Goal: Contribute content

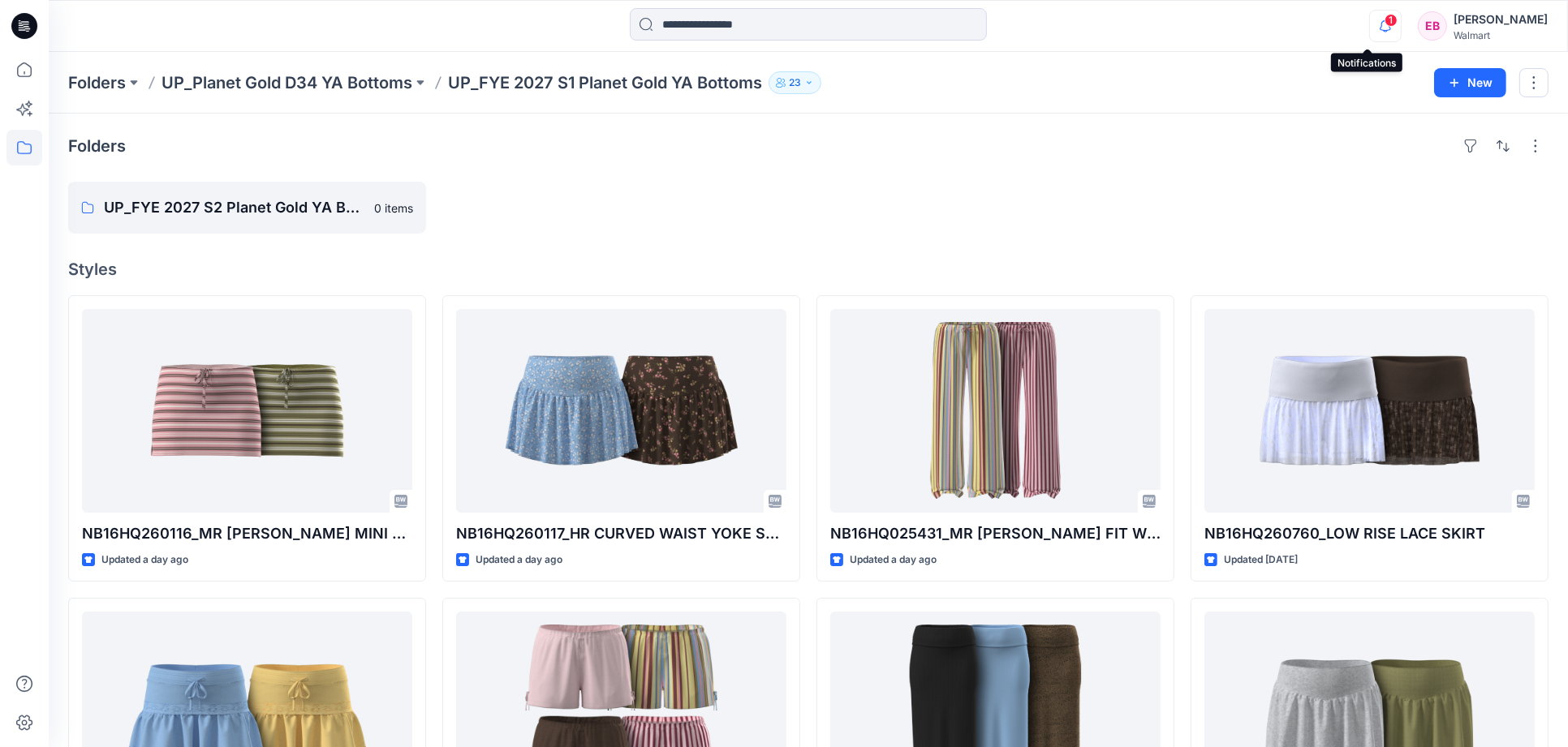
click at [1370, 26] on icon "button" at bounding box center [1385, 26] width 31 height 33
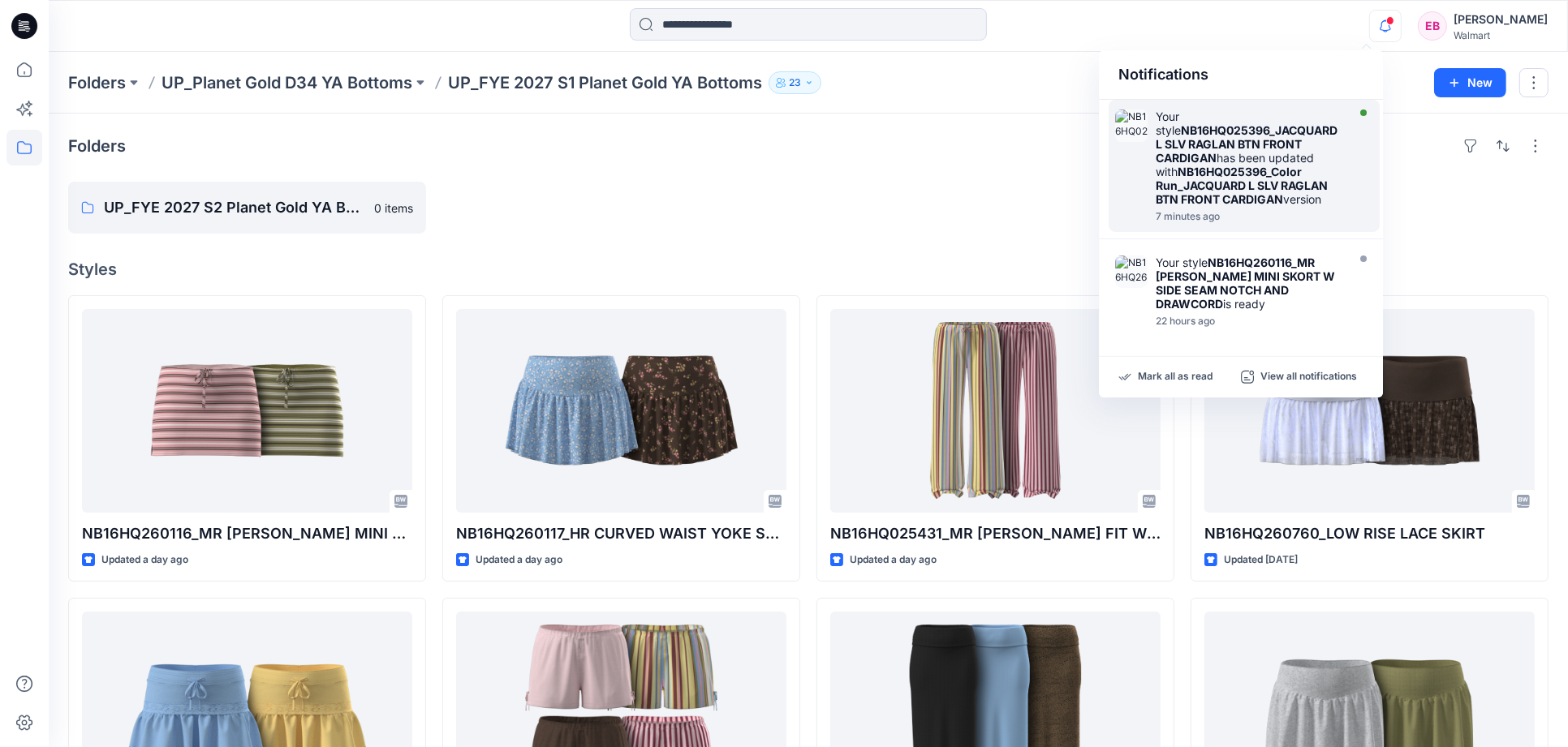
click at [1297, 135] on strong "NB16HQ025396_JACQUARD L SLV RAGLAN BTN FRONT CARDIGAN" at bounding box center [1247, 144] width 182 height 42
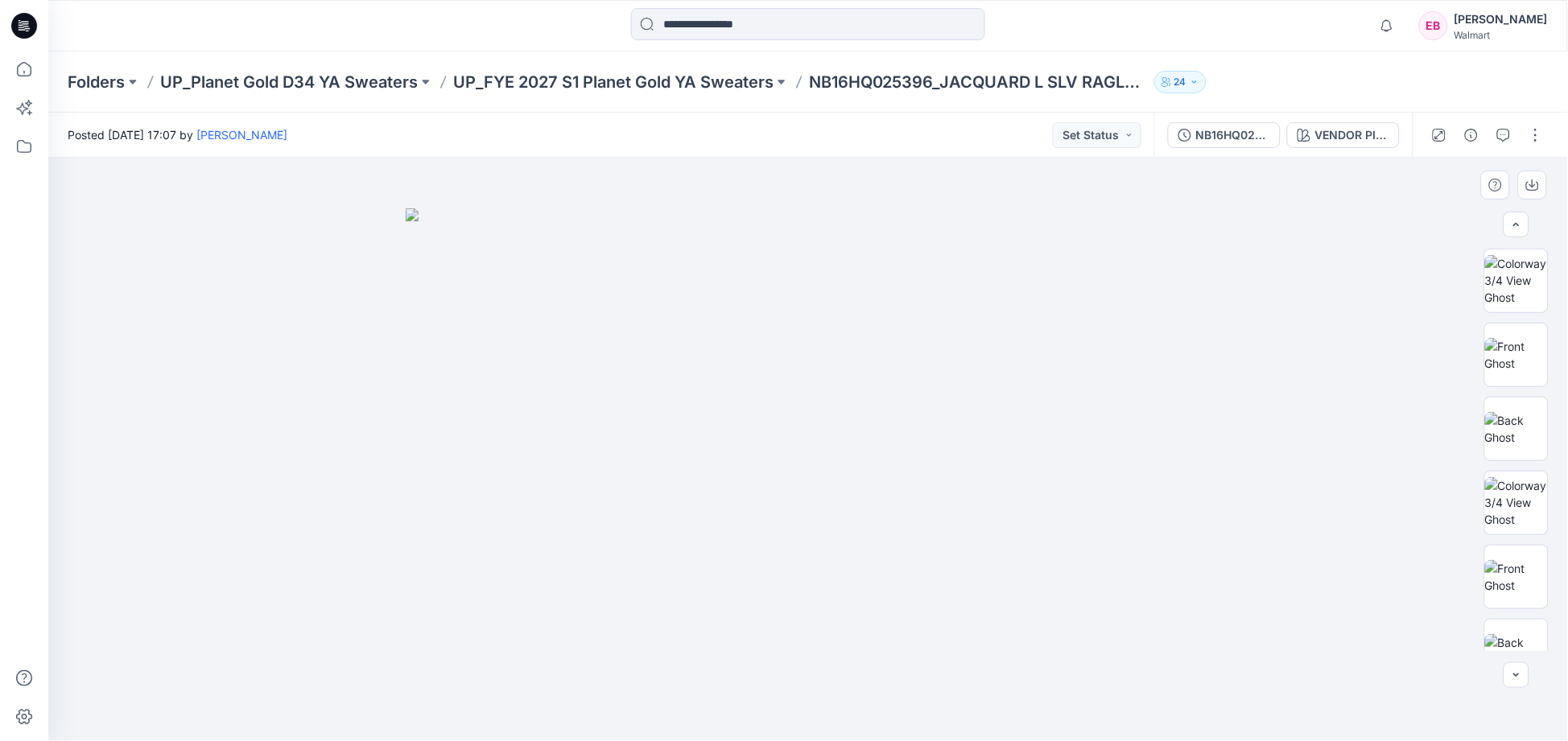
scroll to position [106, 0]
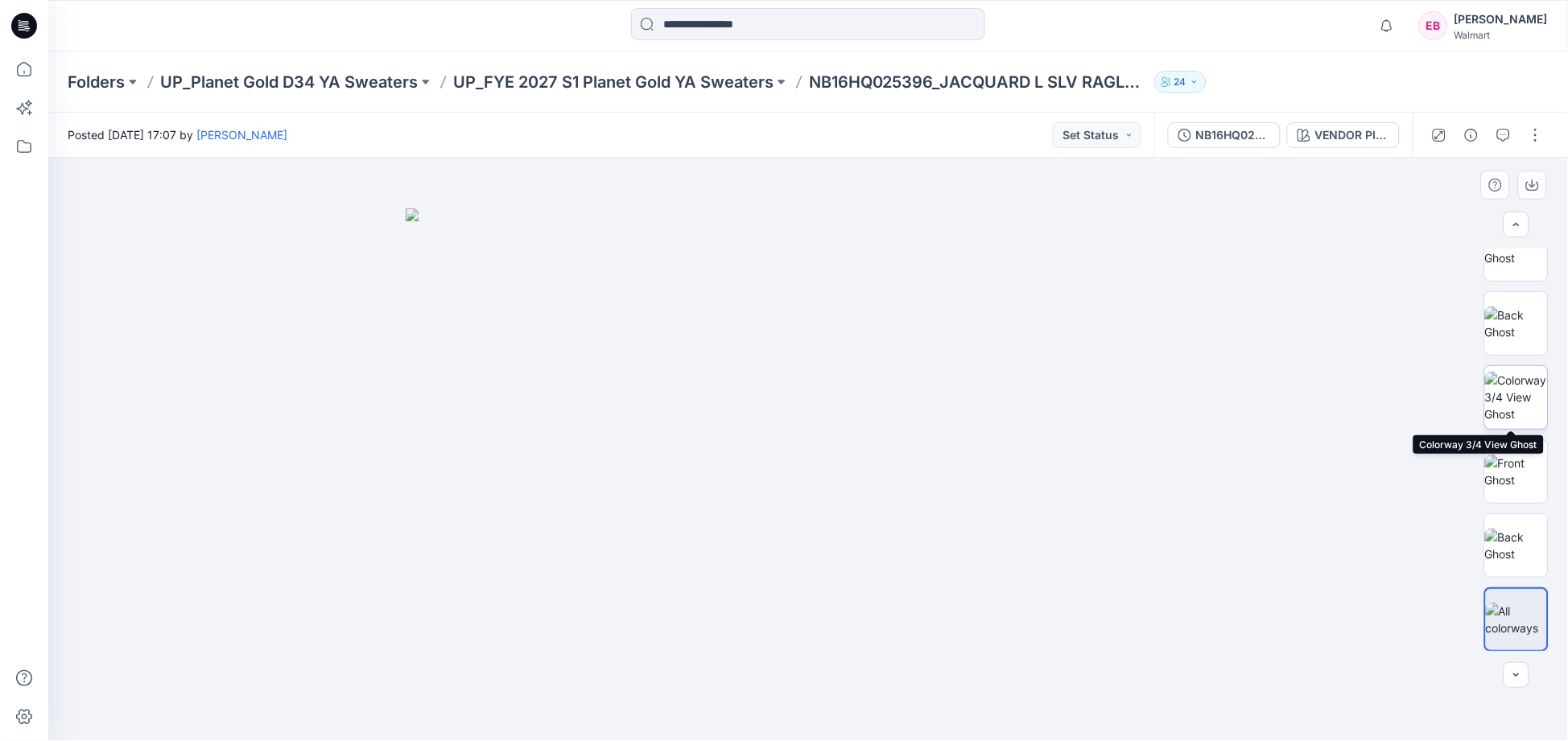
click at [1508, 373] on img at bounding box center [1516, 398] width 62 height 51
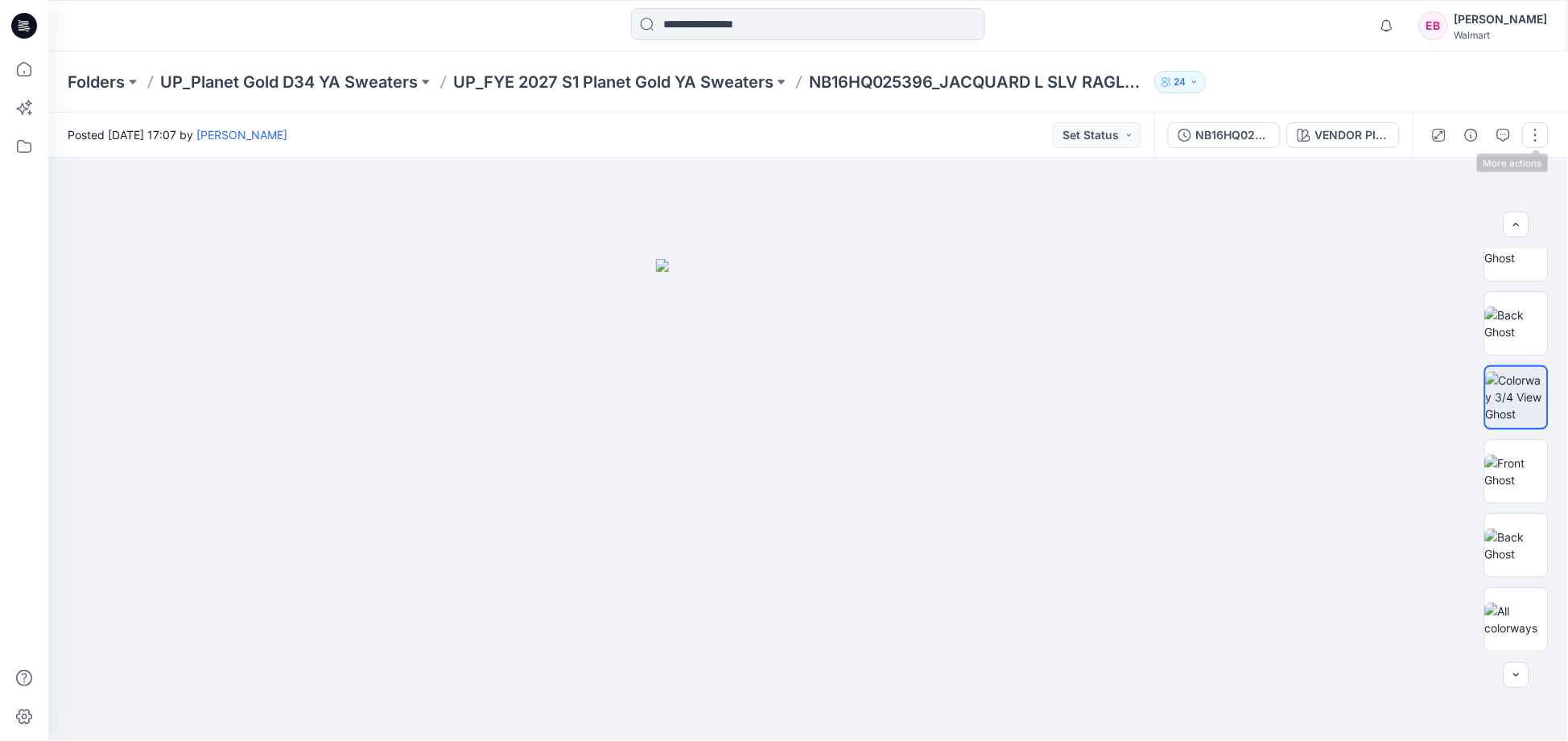
click at [1535, 133] on button "button" at bounding box center [1535, 135] width 26 height 26
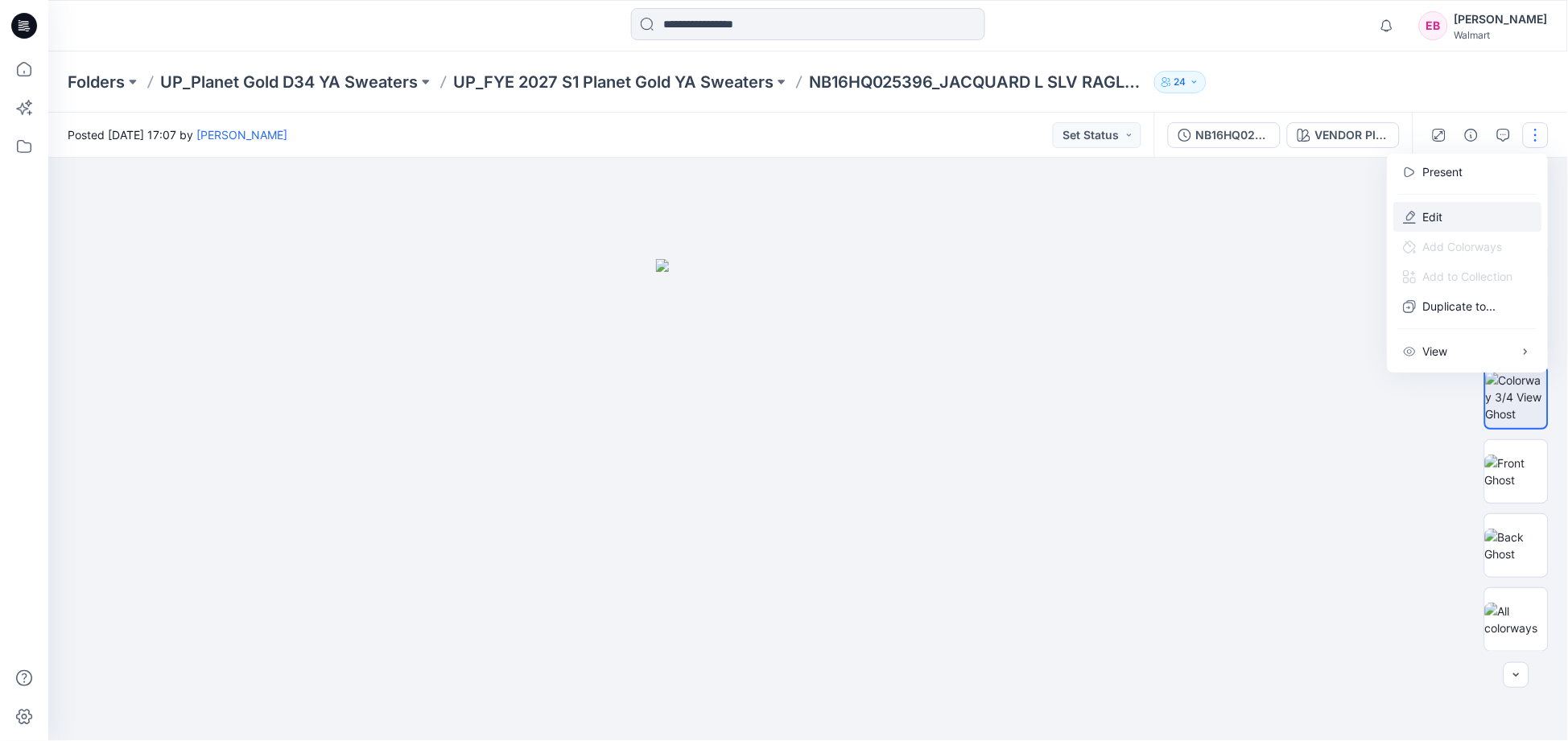
click at [1457, 213] on button "Edit" at bounding box center [1468, 217] width 148 height 30
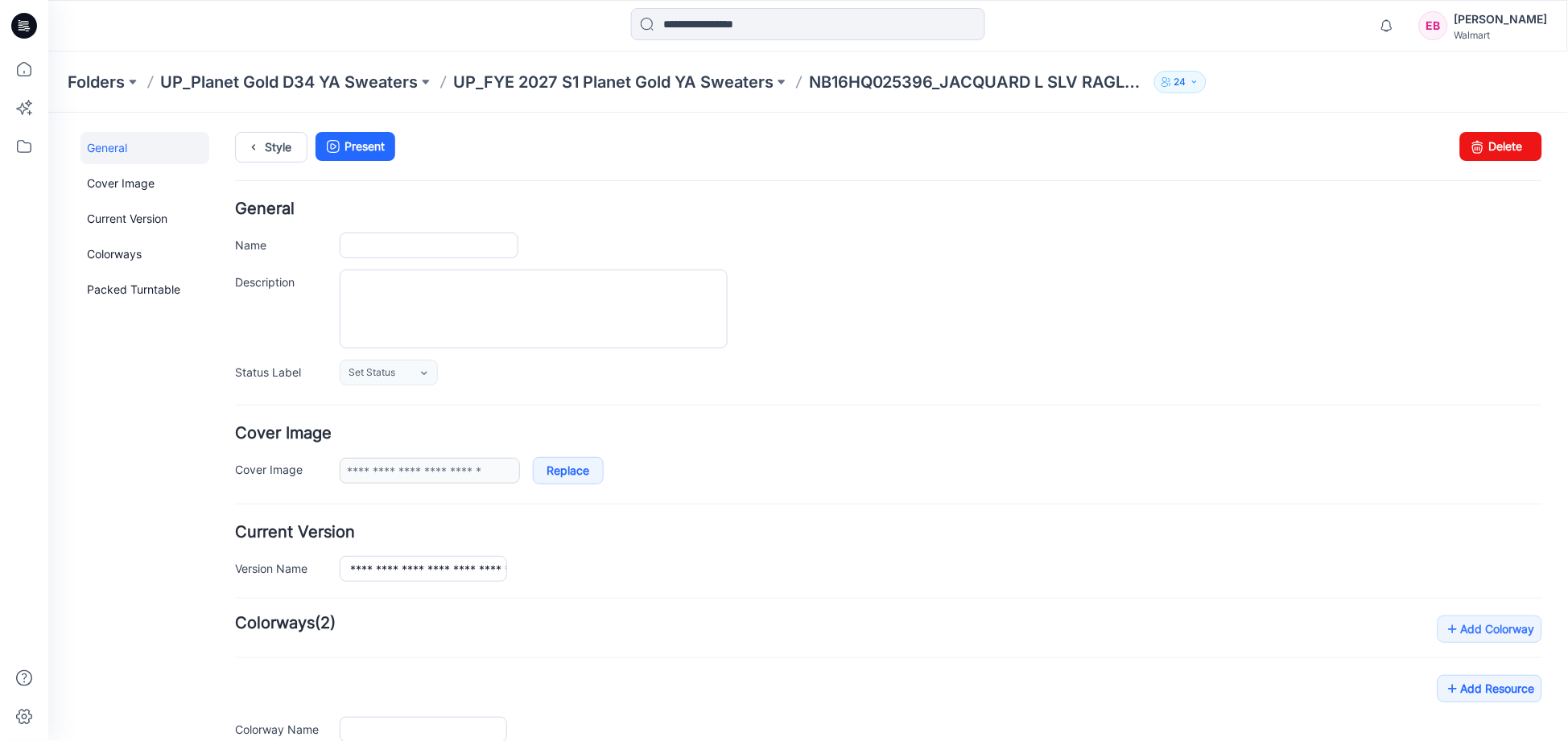
type input "**********"
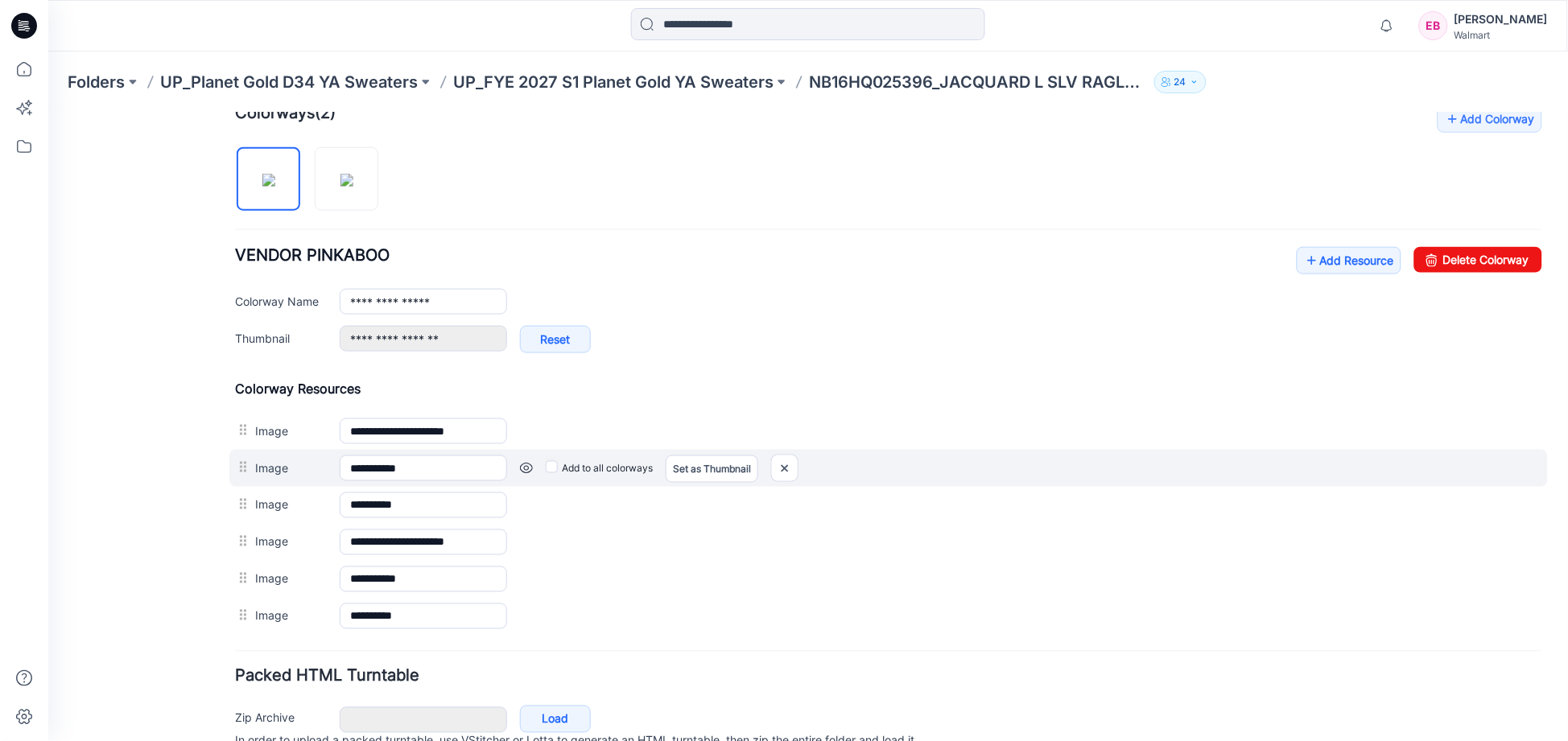
scroll to position [591, 0]
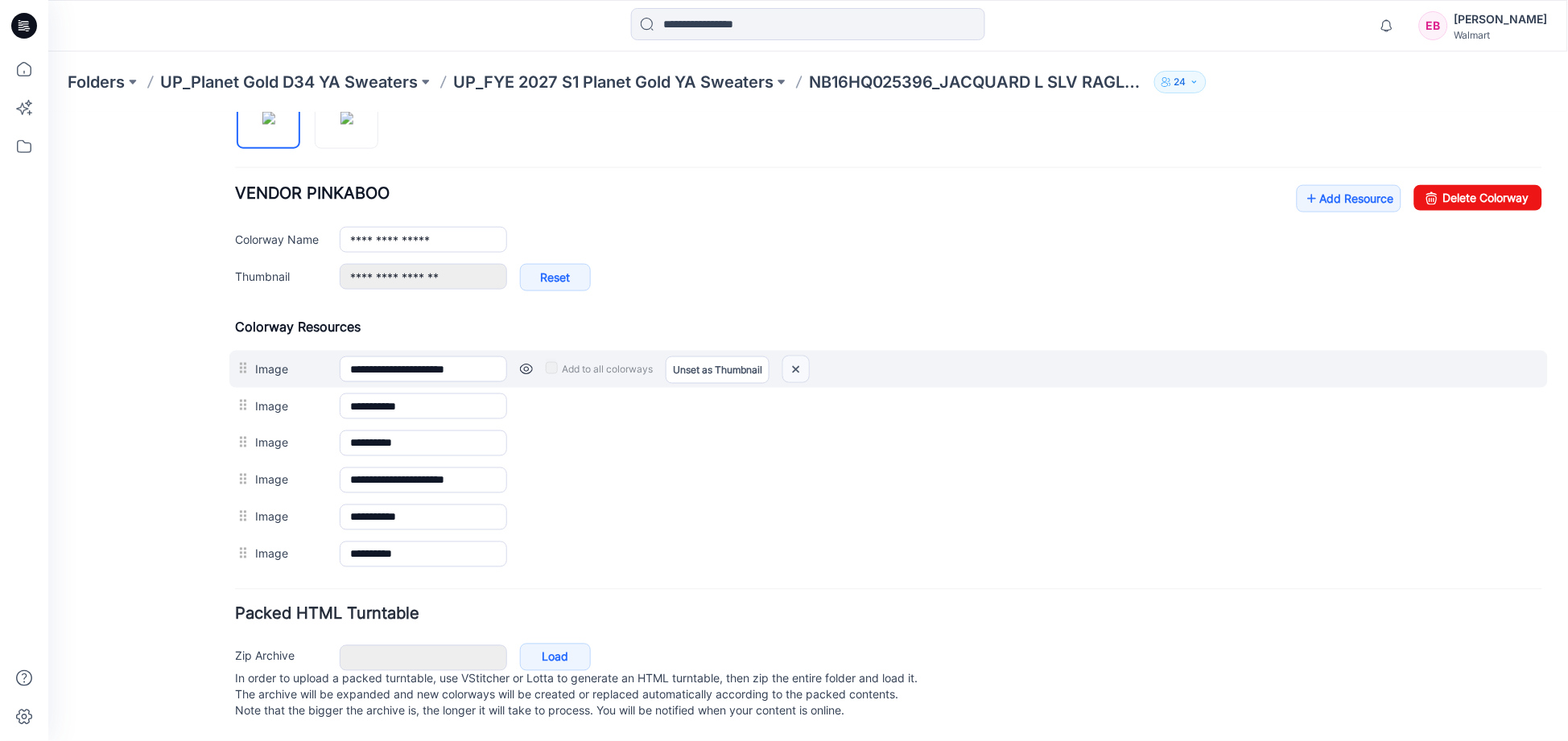
click at [796, 356] on img at bounding box center [795, 369] width 26 height 26
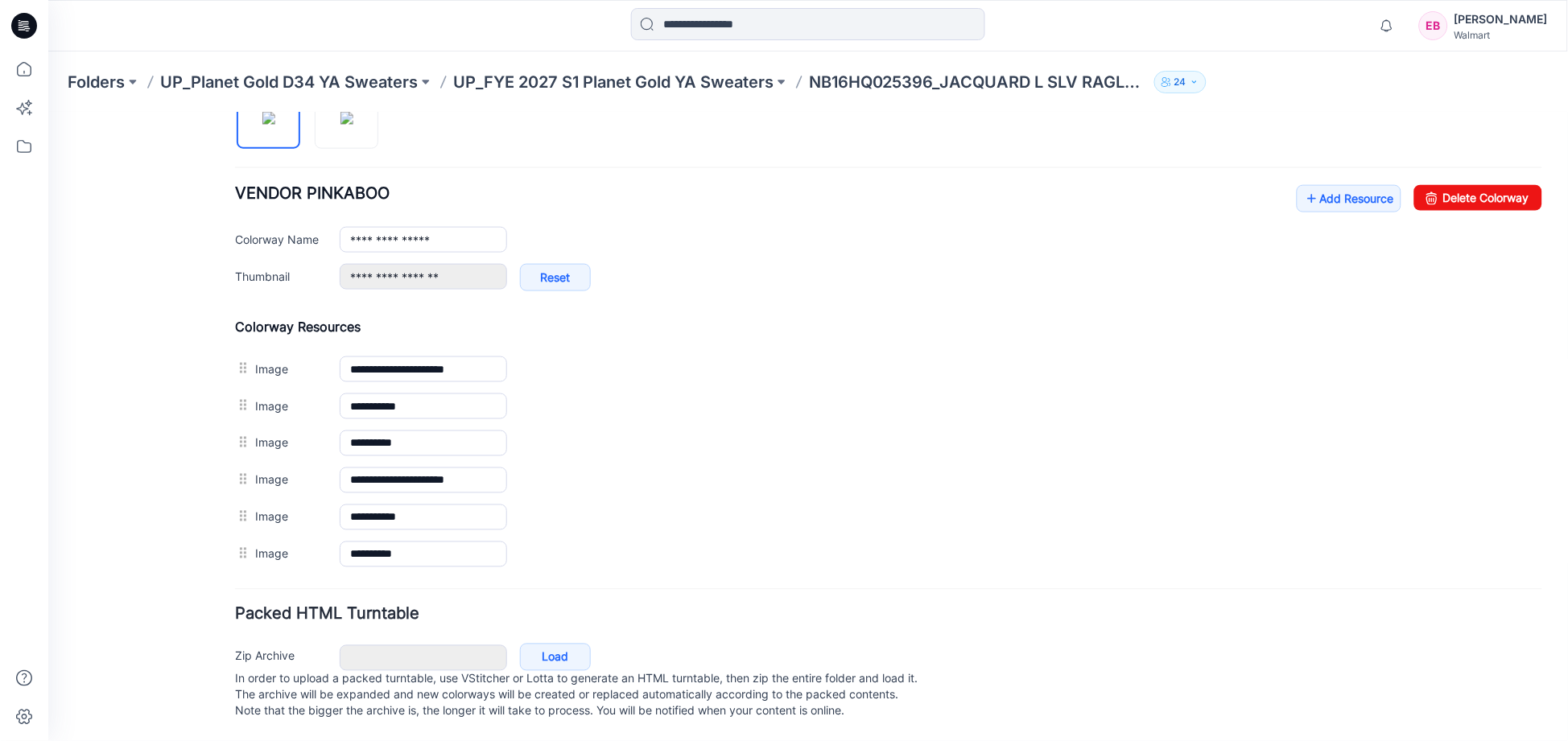
scroll to position [537, 0]
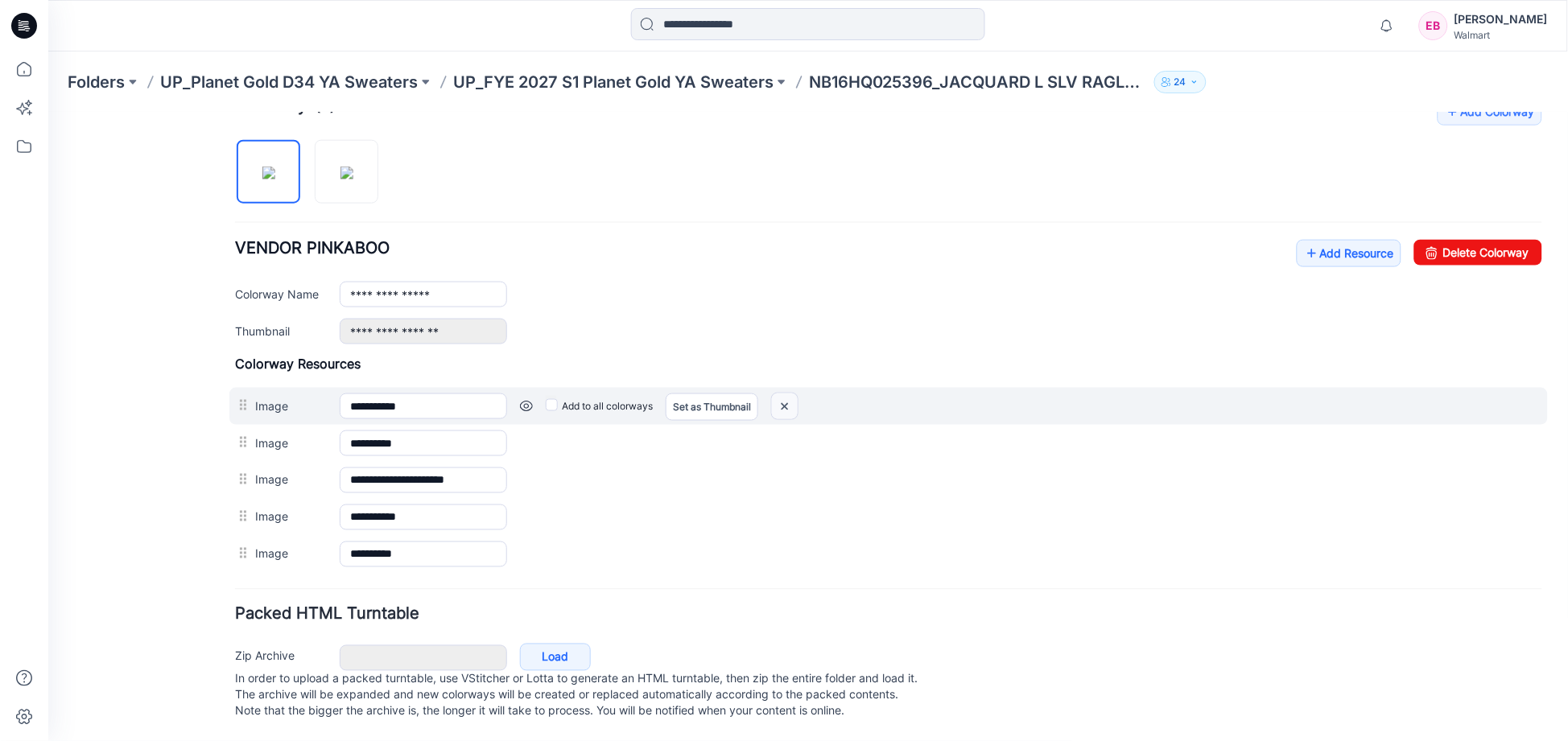
click at [48, 112] on img at bounding box center [48, 112] width 0 height 0
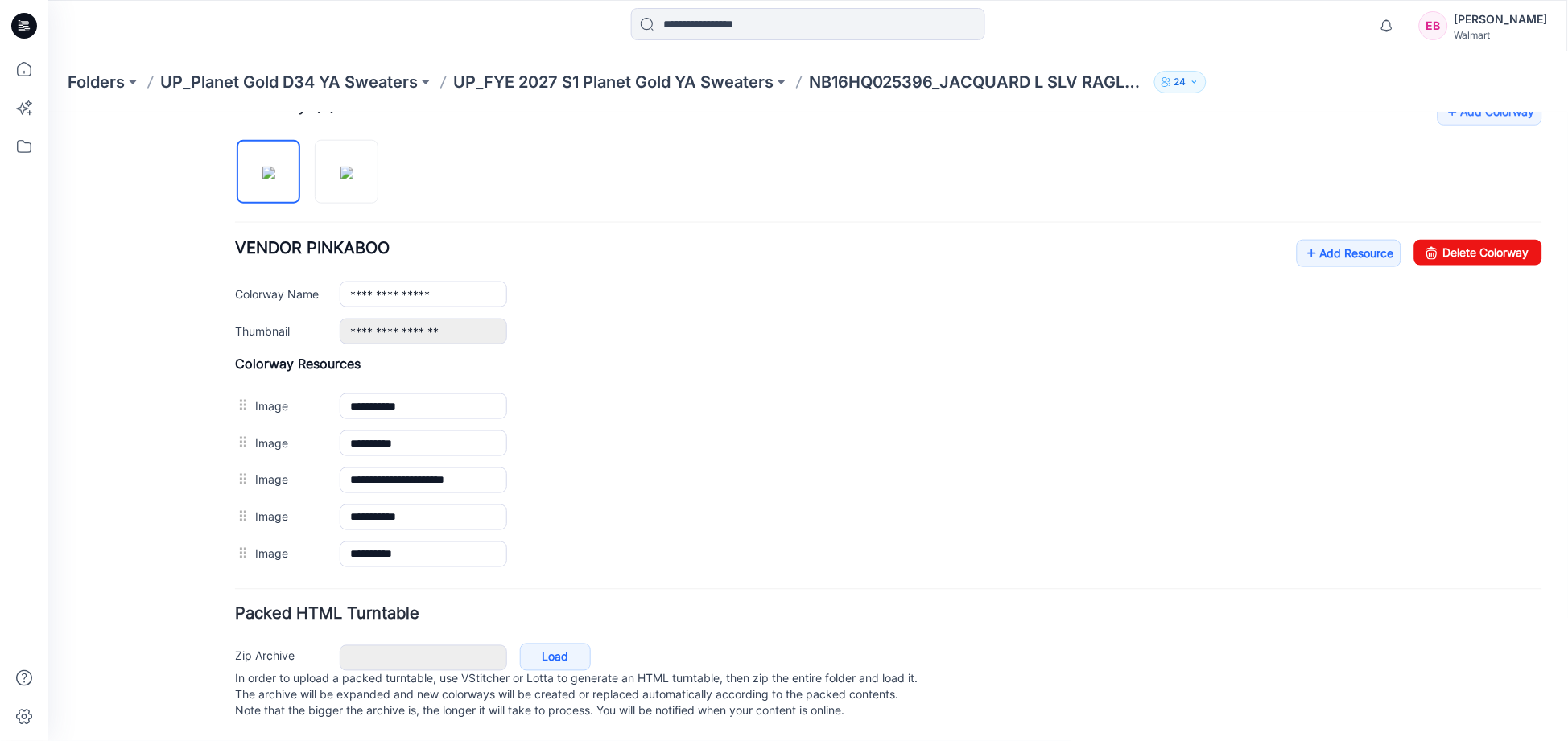
scroll to position [500, 0]
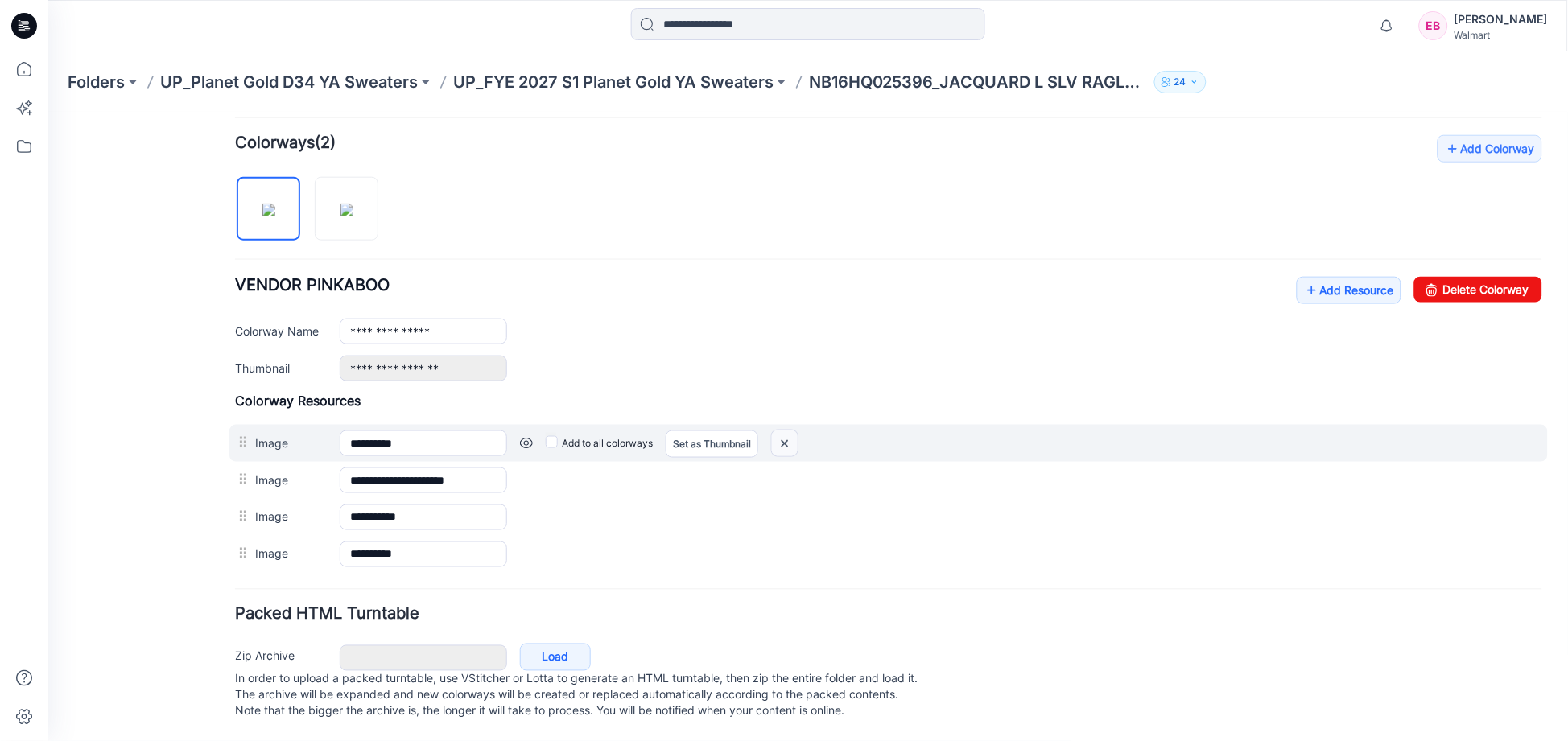
click at [48, 112] on img at bounding box center [48, 112] width 0 height 0
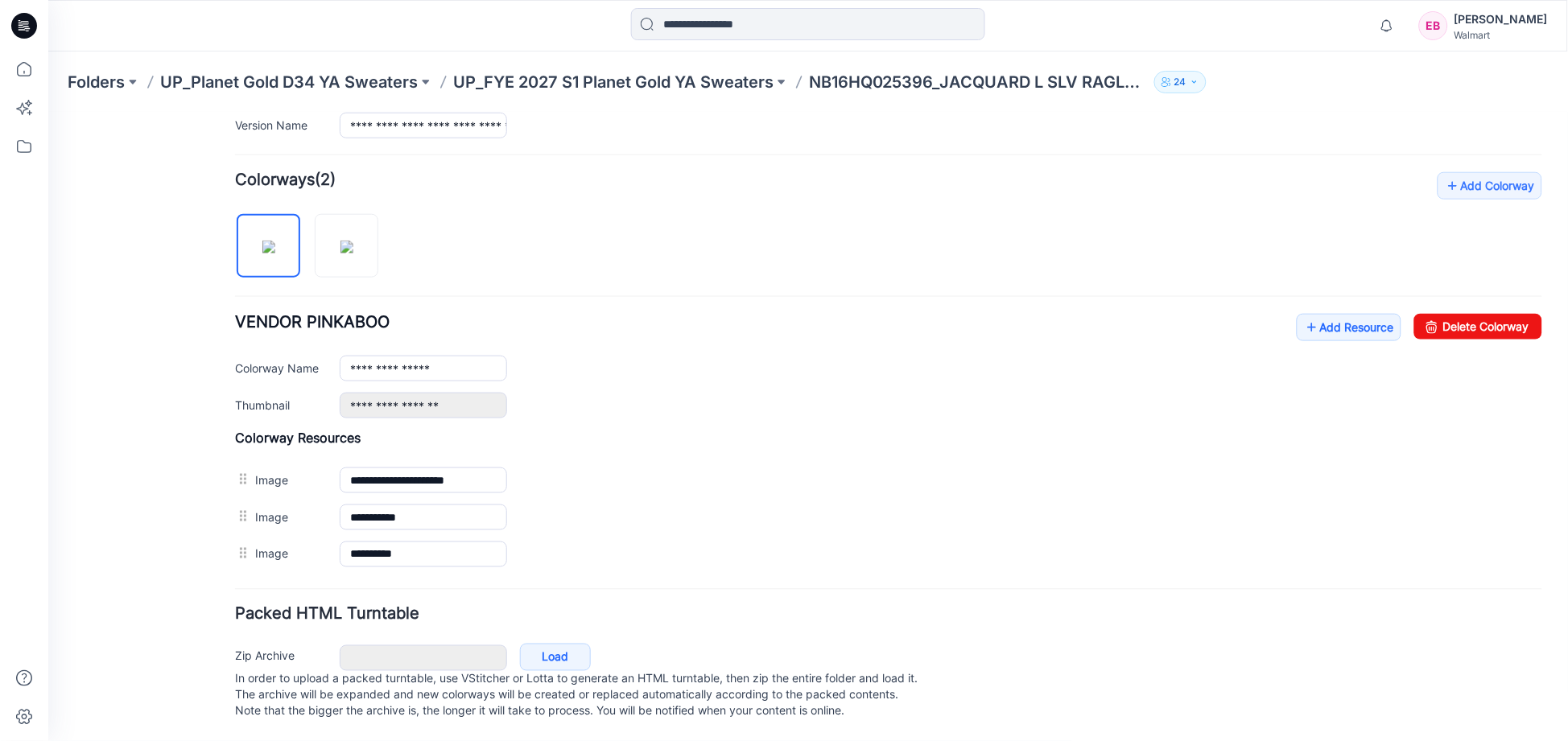
scroll to position [463, 0]
click at [341, 240] on img at bounding box center [346, 246] width 13 height 13
type input "**********"
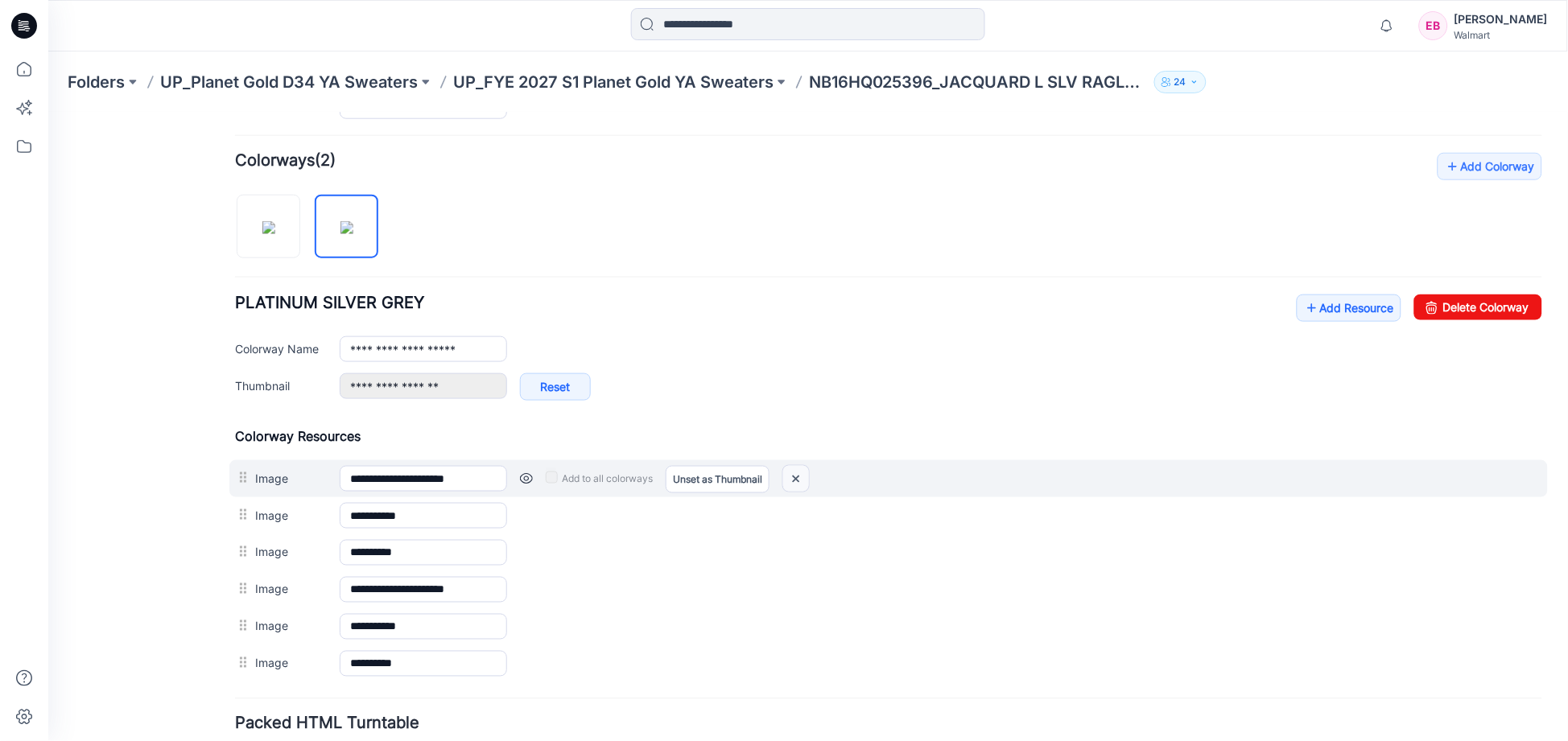
click at [798, 480] on img at bounding box center [795, 479] width 26 height 26
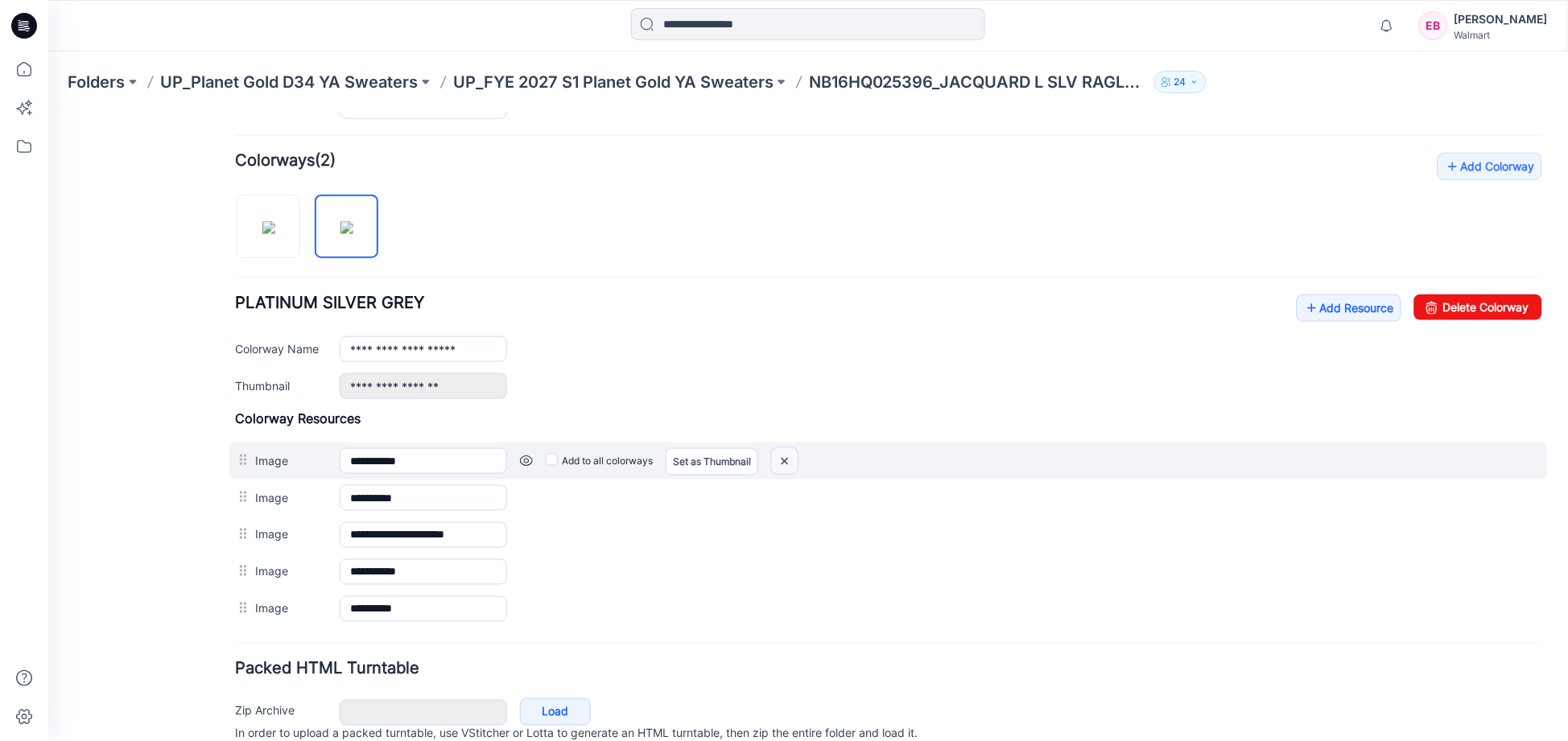
click at [48, 112] on img at bounding box center [48, 112] width 0 height 0
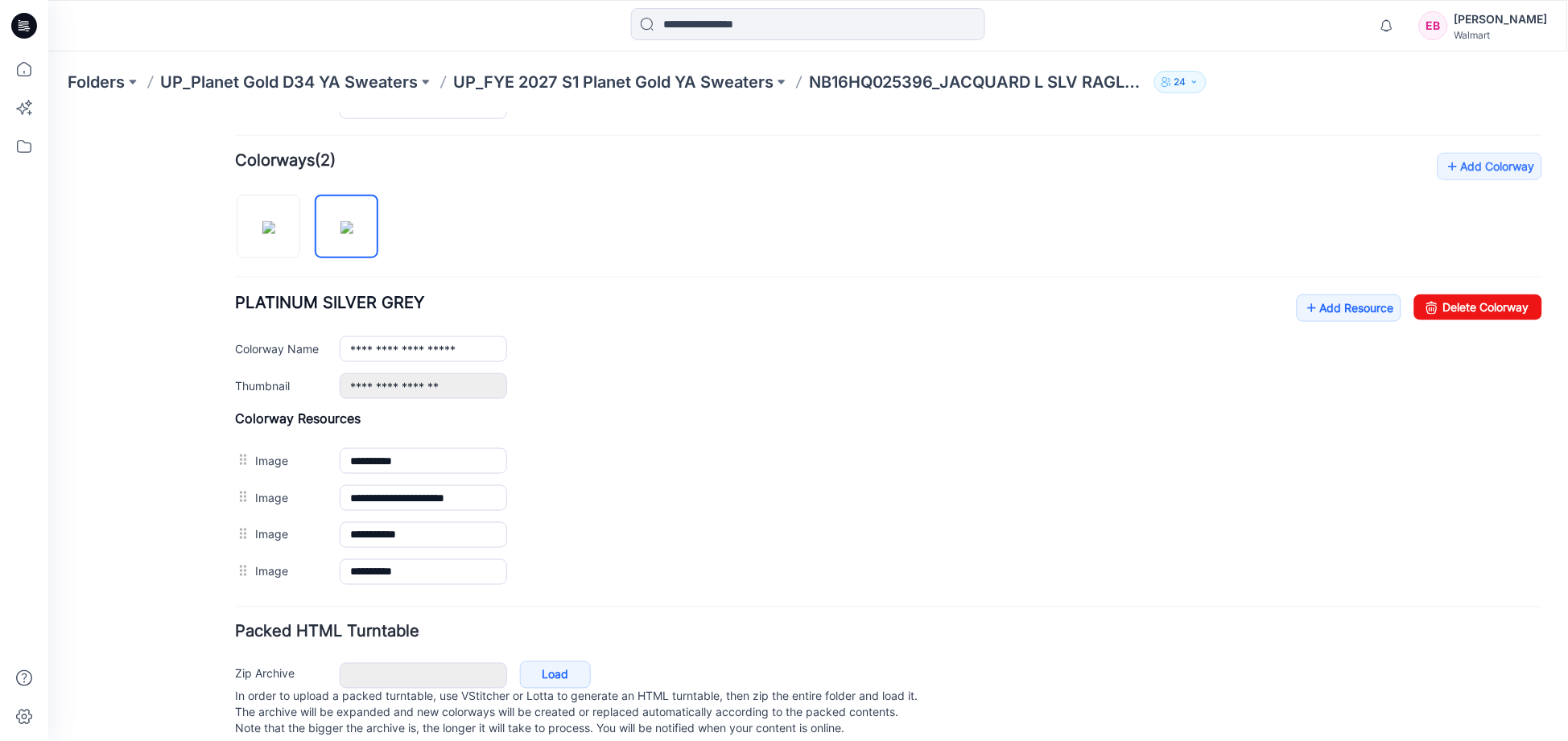
click at [48, 112] on img at bounding box center [48, 112] width 0 height 0
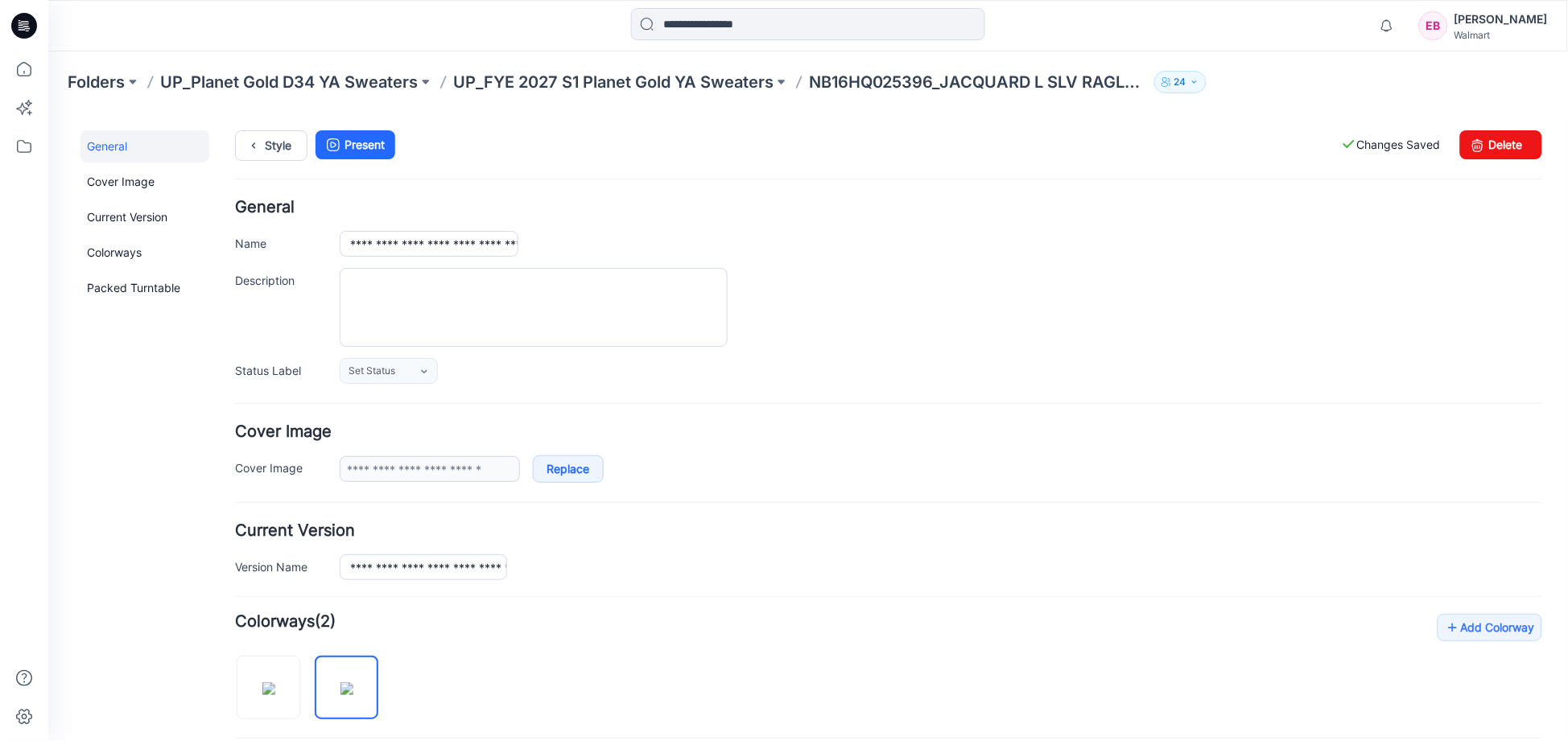
scroll to position [0, 0]
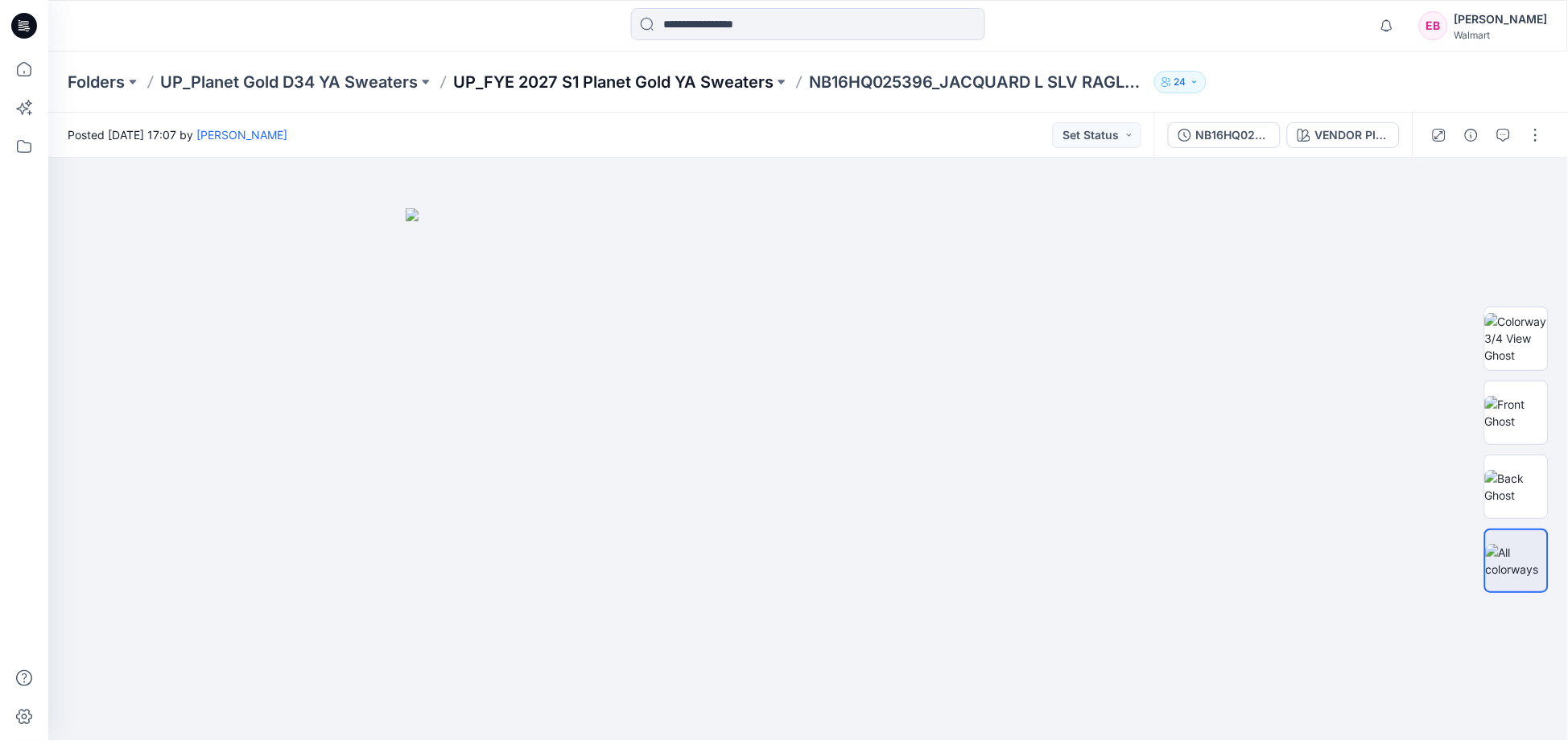
click at [649, 76] on p "UP_FYE 2027 S1 Planet Gold YA Sweaters" at bounding box center [613, 82] width 320 height 23
